Goal: Task Accomplishment & Management: Manage account settings

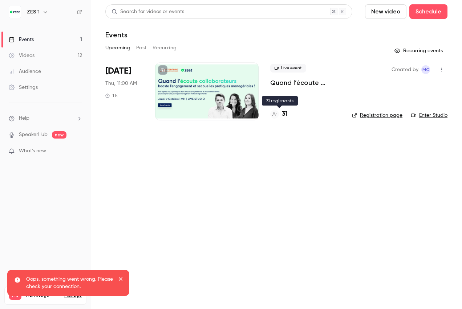
click at [285, 116] on h4 "31" at bounding box center [285, 114] width 6 height 10
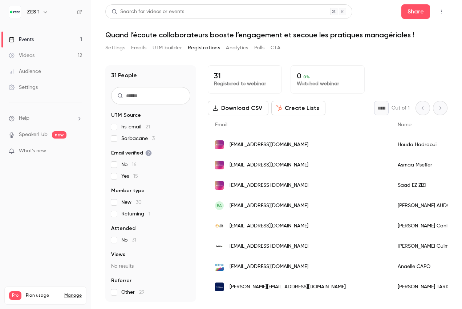
click at [36, 90] on div "Settings" at bounding box center [23, 87] width 29 height 7
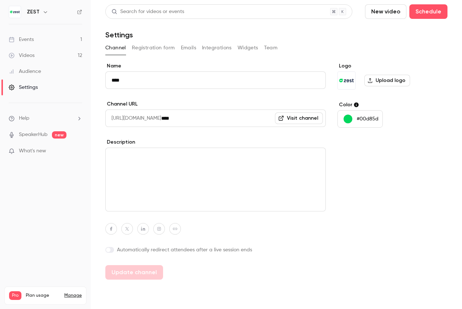
click at [17, 16] on img at bounding box center [15, 12] width 12 height 12
click at [70, 293] on link "Manage" at bounding box center [72, 296] width 17 height 6
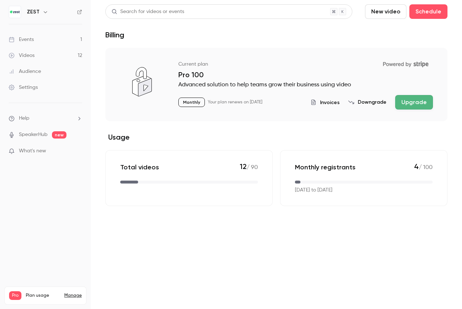
click at [46, 12] on icon "button" at bounding box center [45, 12] width 6 height 6
click at [23, 44] on div "ZEST [EMAIL_ADDRESS][DOMAIN_NAME] Billing Pro New channel Log out" at bounding box center [60, 72] width 109 height 85
click at [38, 39] on div "ZEST [EMAIL_ADDRESS][DOMAIN_NAME] Billing Pro New channel Log out" at bounding box center [60, 72] width 109 height 85
click at [70, 21] on div at bounding box center [231, 154] width 462 height 309
click at [81, 10] on icon at bounding box center [79, 11] width 5 height 5
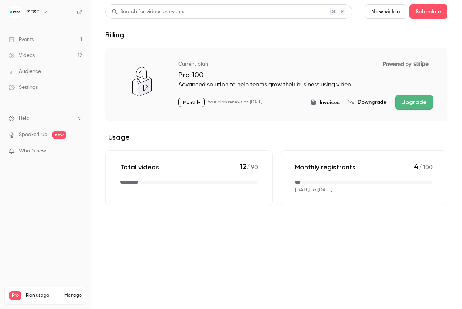
drag, startPoint x: 28, startPoint y: 10, endPoint x: 34, endPoint y: 12, distance: 6.5
click at [28, 10] on h6 "ZEST" at bounding box center [33, 11] width 13 height 7
click at [24, 40] on div "Events" at bounding box center [21, 39] width 25 height 7
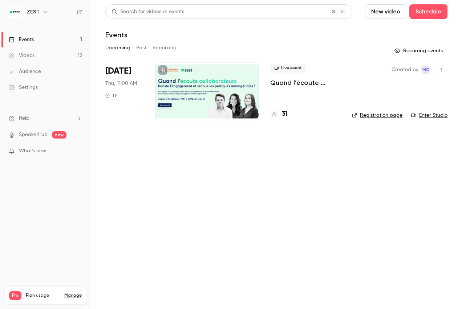
click at [441, 67] on button "button" at bounding box center [442, 70] width 12 height 12
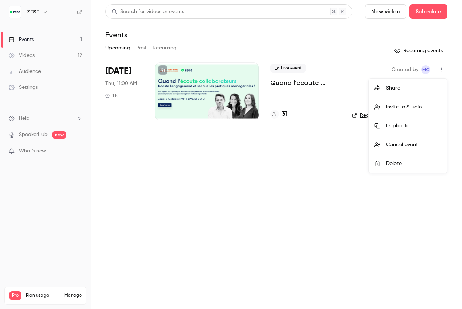
click at [332, 164] on div at bounding box center [231, 154] width 462 height 309
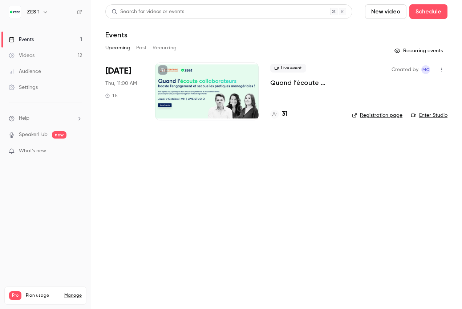
click at [29, 89] on div "Settings" at bounding box center [23, 87] width 29 height 7
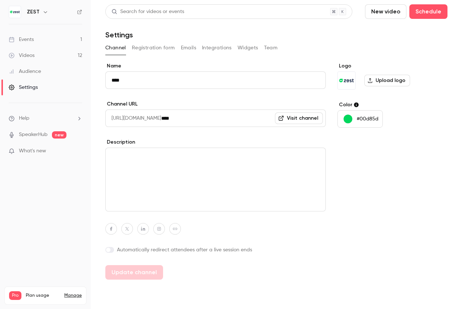
click at [268, 47] on button "Team" at bounding box center [271, 48] width 14 height 12
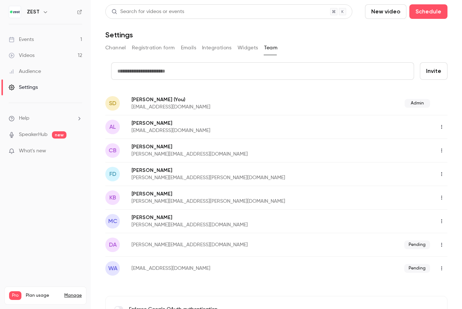
click at [258, 69] on input "text" at bounding box center [262, 70] width 303 height 17
click at [159, 73] on input "text" at bounding box center [262, 70] width 303 height 17
paste input "**********"
type input "**********"
click at [421, 75] on button "Invite" at bounding box center [434, 70] width 28 height 17
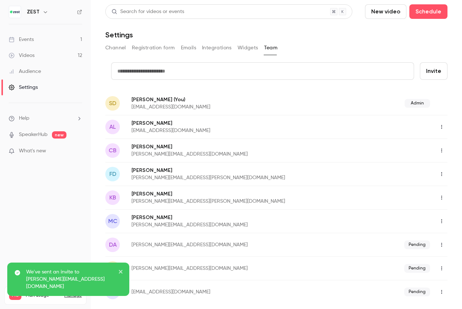
click at [70, 191] on nav "ZEST Events 1 Videos 12 Audience Settings Help SpeakerHub new What's new Pro Pl…" at bounding box center [45, 154] width 91 height 309
